Goal: Navigation & Orientation: Find specific page/section

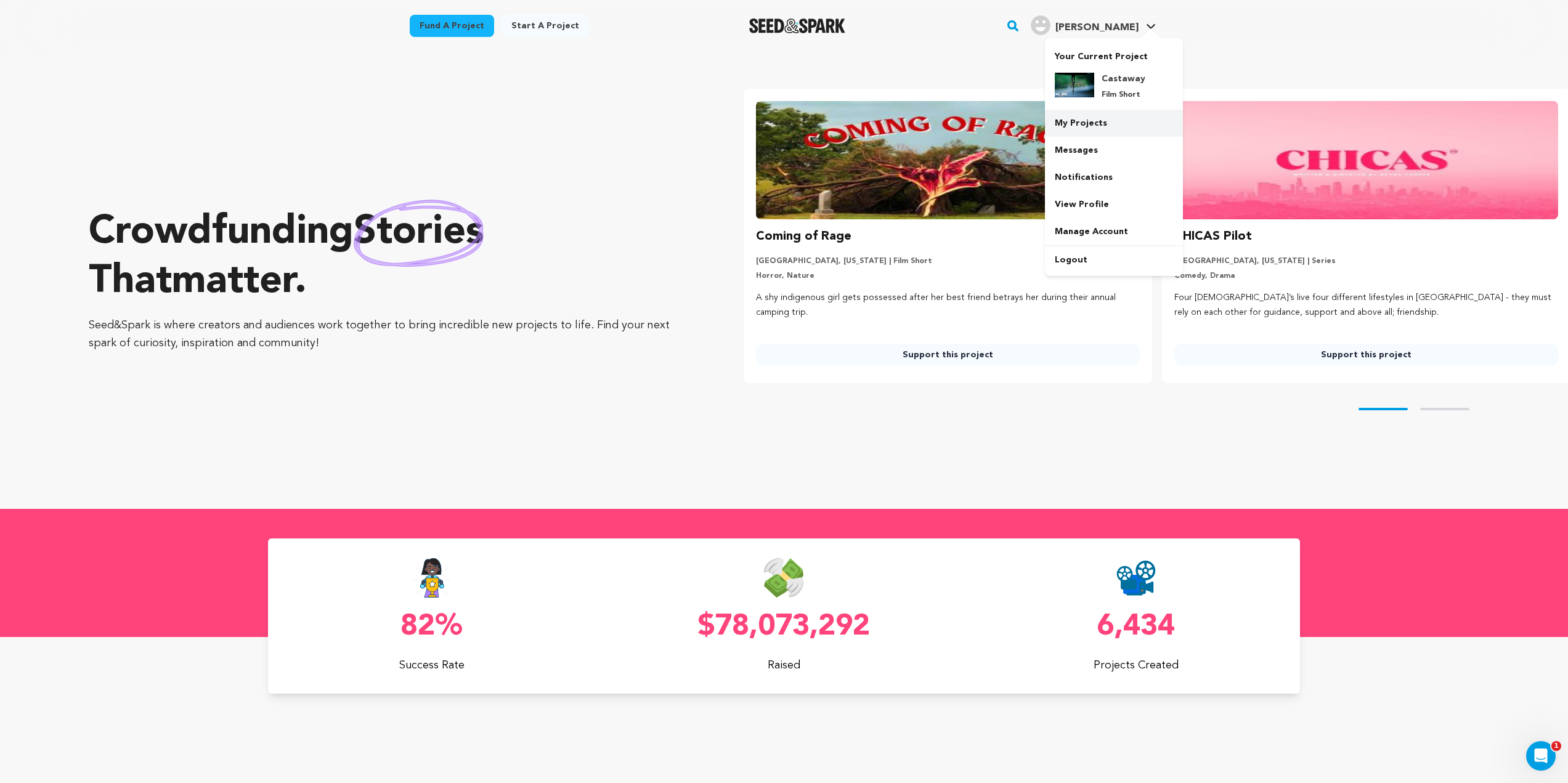
click at [1095, 120] on link "My Projects" at bounding box center [1114, 124] width 138 height 27
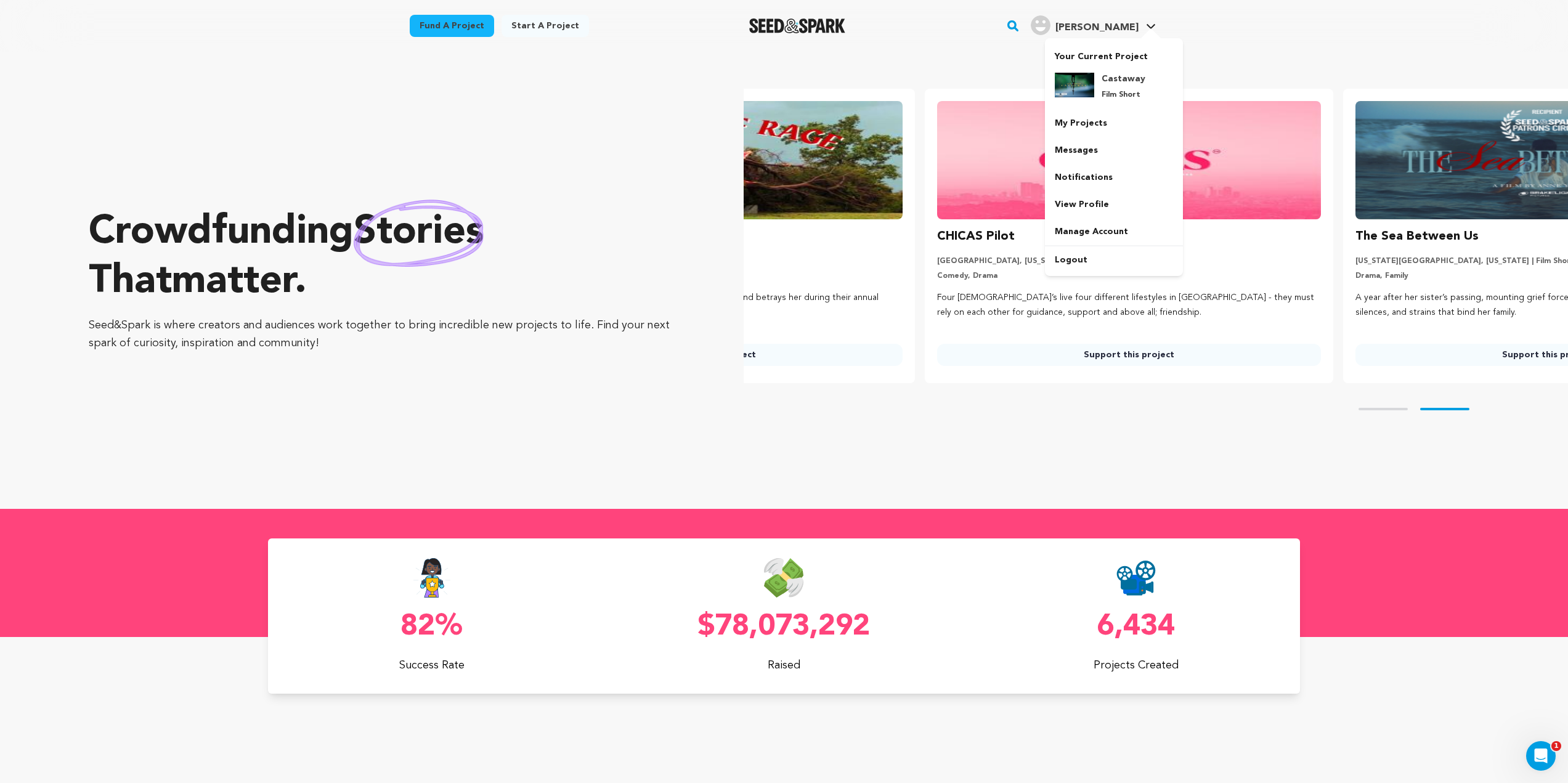
scroll to position [0, 393]
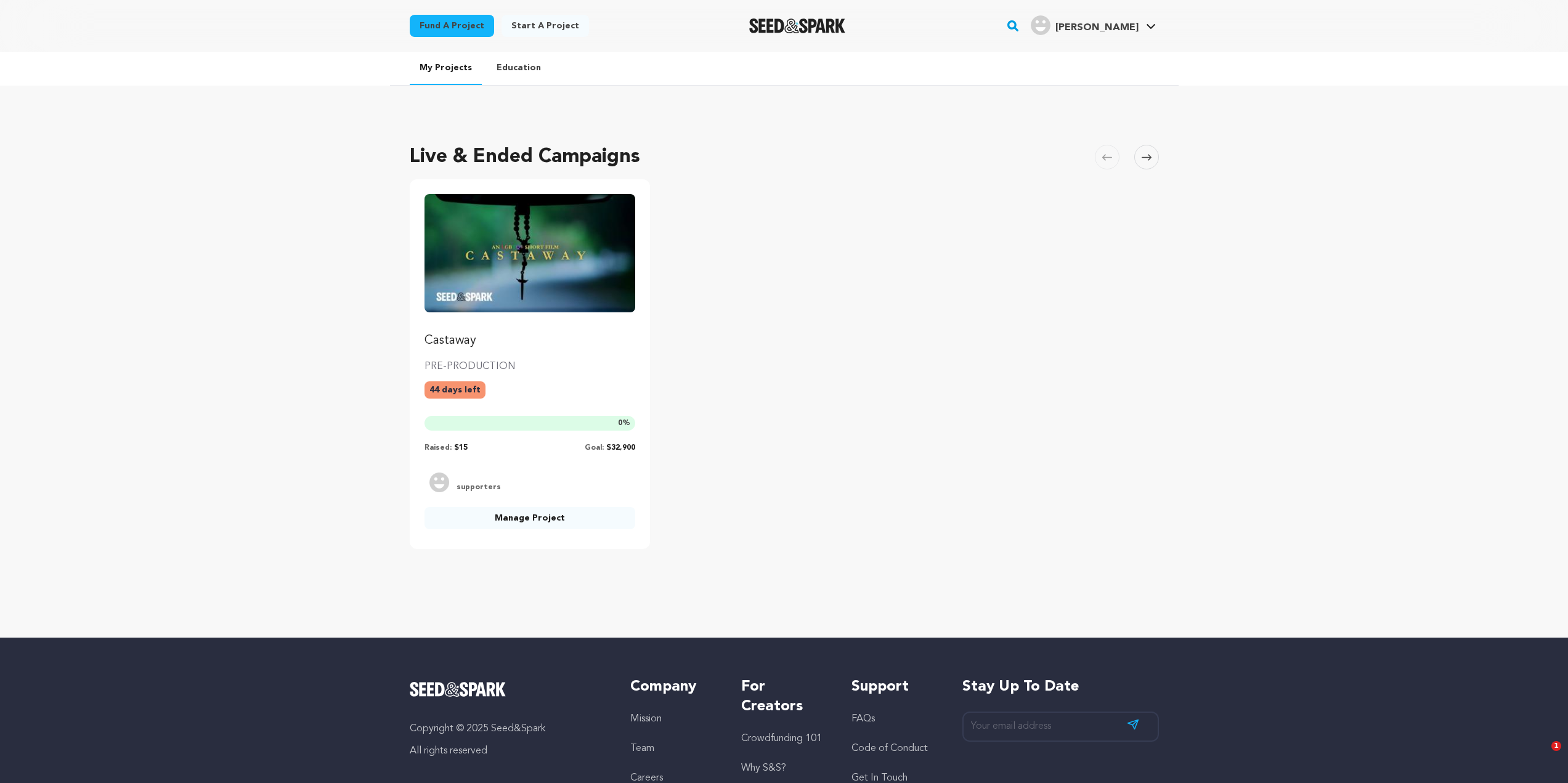
click at [476, 226] on img "Fund Castaway" at bounding box center [530, 253] width 211 height 118
